Goal: Task Accomplishment & Management: Manage account settings

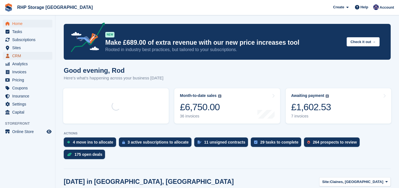
click at [20, 56] on span "CRM" at bounding box center [28, 56] width 33 height 8
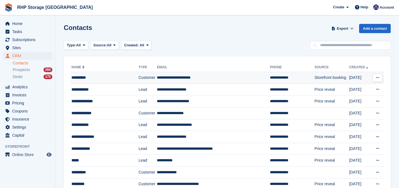
click at [86, 75] on div "**********" at bounding box center [102, 78] width 61 height 6
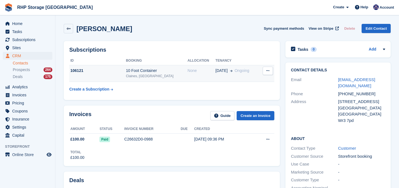
click at [134, 76] on div "Claines, [GEOGRAPHIC_DATA]" at bounding box center [157, 75] width 62 height 5
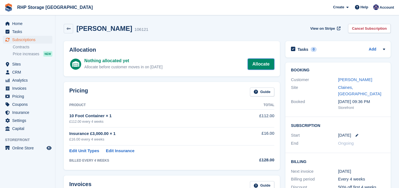
click at [264, 65] on link "Allocate" at bounding box center [261, 63] width 27 height 11
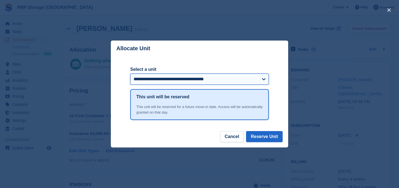
click at [193, 82] on select "**********" at bounding box center [199, 78] width 139 height 11
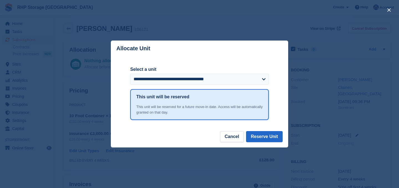
click at [199, 30] on div "close" at bounding box center [199, 94] width 399 height 188
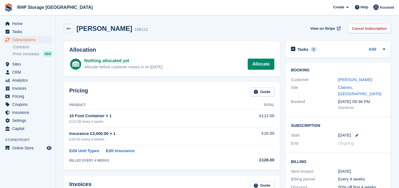
click at [16, 18] on div "Home Tasks Subscriptions Subscriptions Subscriptions Contracts Price increases …" at bounding box center [27, 74] width 55 height 115
click at [16, 21] on span "Home" at bounding box center [28, 24] width 33 height 8
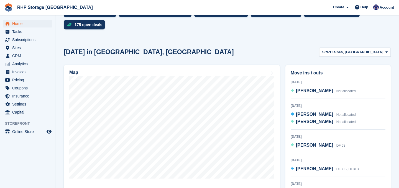
scroll to position [131, 0]
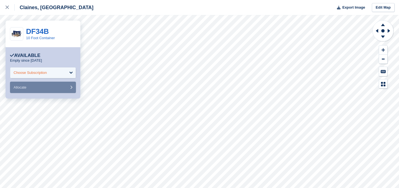
click at [32, 69] on div "Choose Subscription" at bounding box center [43, 72] width 66 height 11
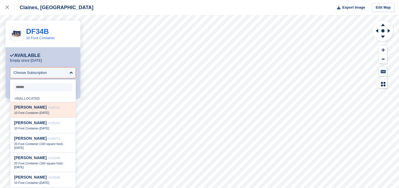
click at [48, 108] on span "#106121" at bounding box center [54, 107] width 12 height 3
select select "******"
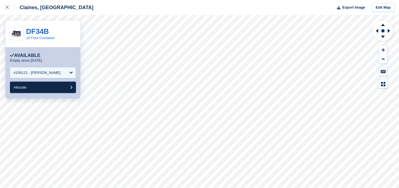
click at [34, 91] on button "Allocate" at bounding box center [43, 87] width 66 height 11
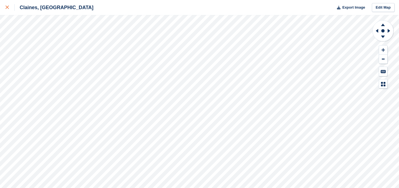
click at [11, 9] on div at bounding box center [10, 7] width 9 height 7
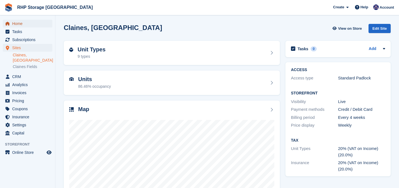
click at [22, 21] on span "Home" at bounding box center [28, 24] width 33 height 8
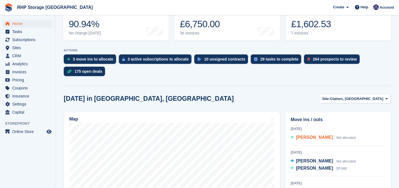
click at [309, 138] on span "[PERSON_NAME]" at bounding box center [314, 137] width 37 height 5
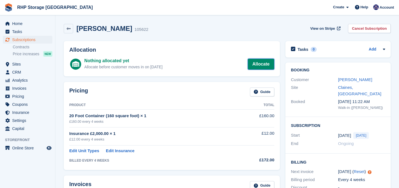
click at [250, 64] on link "Allocate" at bounding box center [261, 63] width 27 height 11
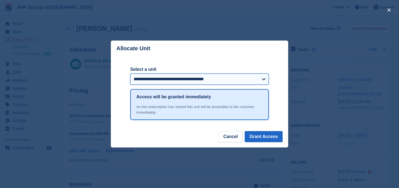
click at [182, 78] on select "**********" at bounding box center [199, 78] width 139 height 11
select select "*****"
click at [130, 73] on select "**********" at bounding box center [199, 78] width 139 height 11
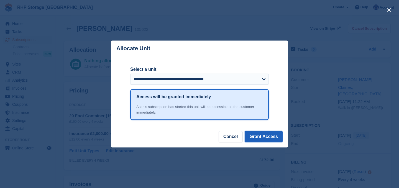
click at [258, 136] on button "Grant Access" at bounding box center [264, 136] width 38 height 11
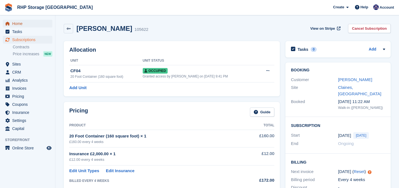
click at [16, 25] on span "Home" at bounding box center [28, 24] width 33 height 8
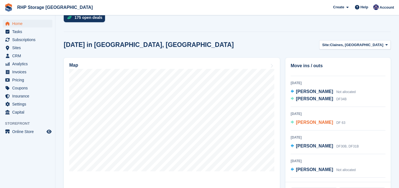
scroll to position [20, 0]
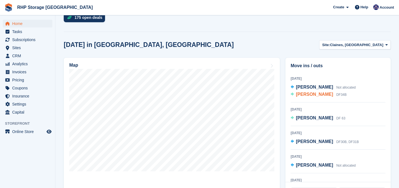
click at [298, 95] on span "[PERSON_NAME]" at bounding box center [314, 94] width 37 height 5
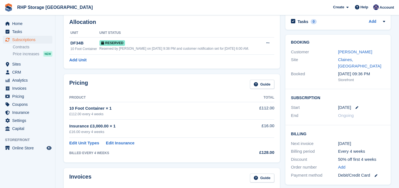
scroll to position [29, 0]
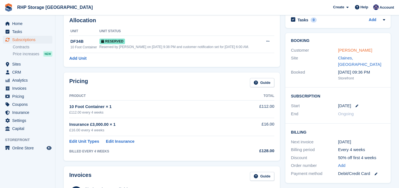
click at [342, 50] on link "[PERSON_NAME]" at bounding box center [355, 50] width 34 height 5
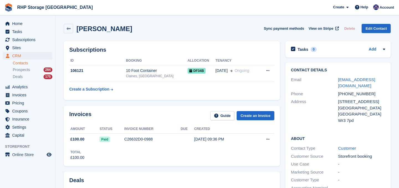
click at [367, 94] on div "+447740008802" at bounding box center [361, 94] width 47 height 6
copy div "447740008802"
drag, startPoint x: 353, startPoint y: 86, endPoint x: 337, endPoint y: 81, distance: 16.2
click at [337, 81] on div "Email carlworcester1@gmail.com" at bounding box center [338, 83] width 94 height 14
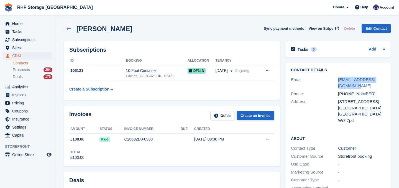
copy div "carlworcester1@gmail.com"
click at [72, 28] on link at bounding box center [68, 28] width 9 height 9
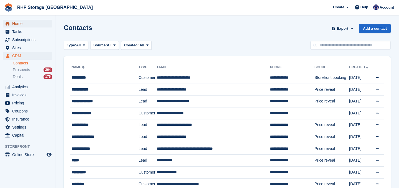
click at [14, 22] on span "Home" at bounding box center [28, 24] width 33 height 8
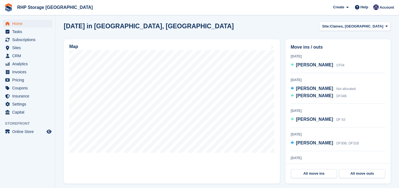
scroll to position [156, 0]
